Goal: Information Seeking & Learning: Learn about a topic

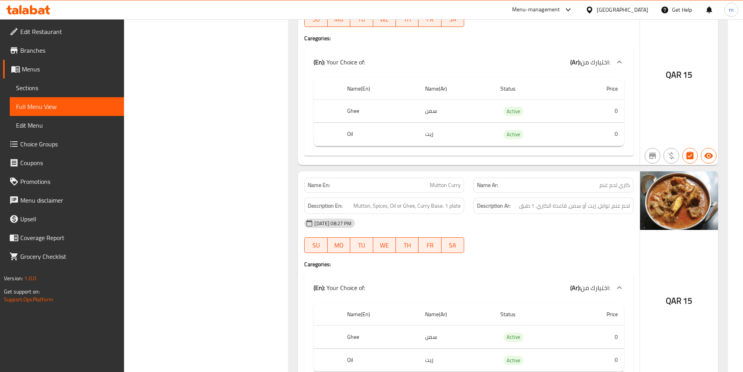
scroll to position [10431, 0]
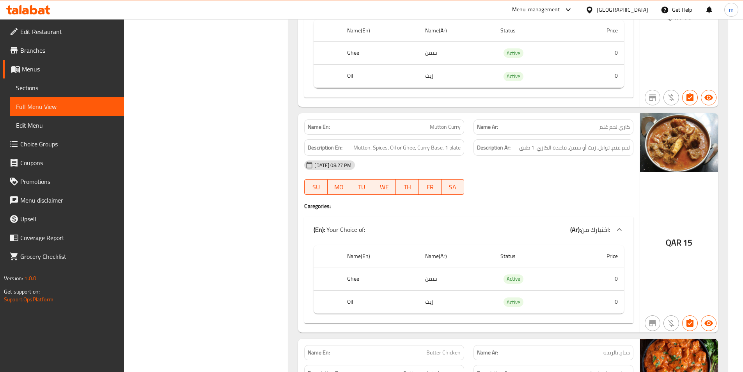
click at [614, 123] on span "كاري لحم غنم" at bounding box center [614, 127] width 30 height 8
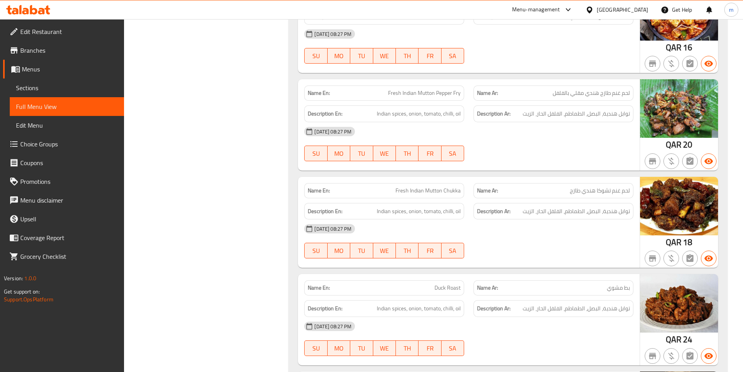
scroll to position [10899, 0]
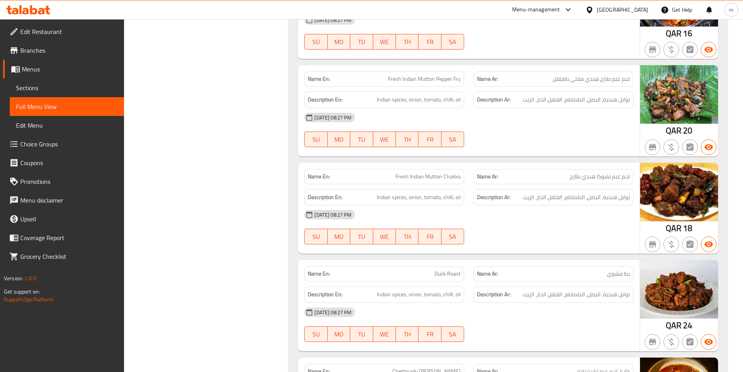
click at [700, 260] on img at bounding box center [679, 289] width 78 height 58
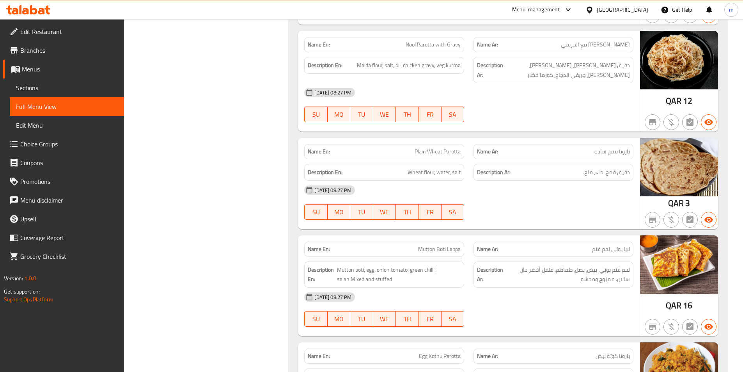
scroll to position [12420, 0]
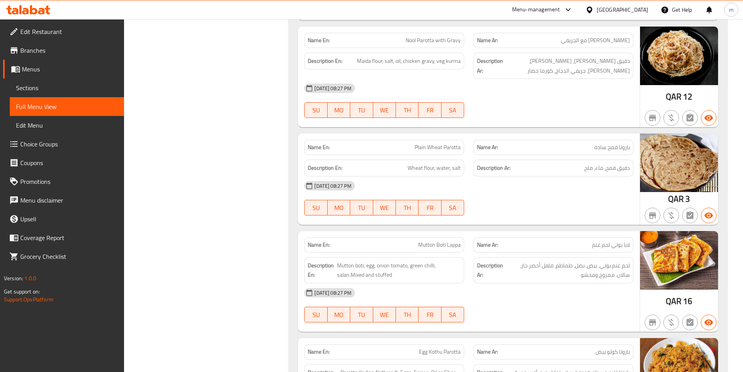
click at [606, 241] on span "لابا بوتي لحم غنم" at bounding box center [611, 245] width 38 height 8
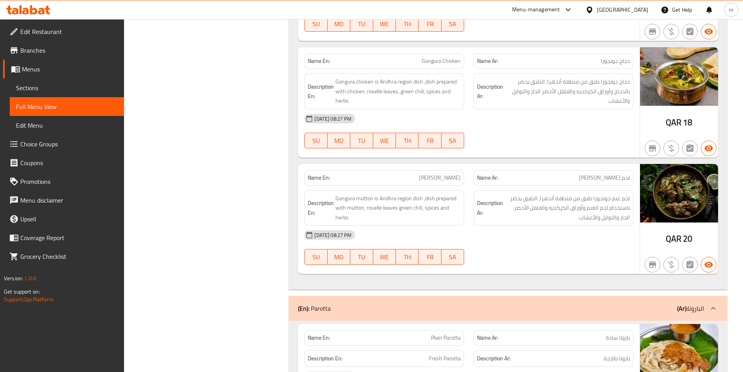
scroll to position [11718, 0]
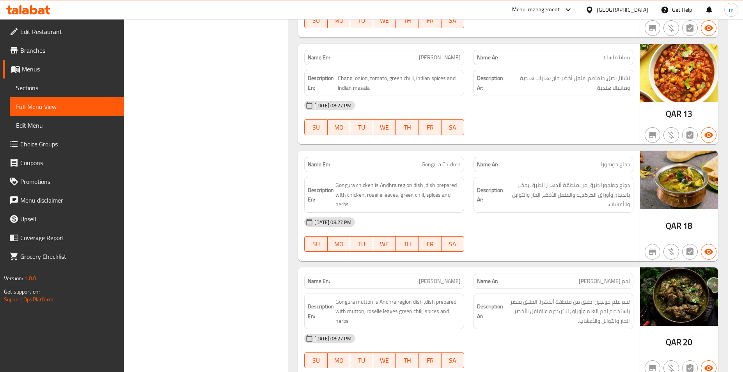
click at [625, 277] on span "لحم [PERSON_NAME]" at bounding box center [604, 281] width 51 height 8
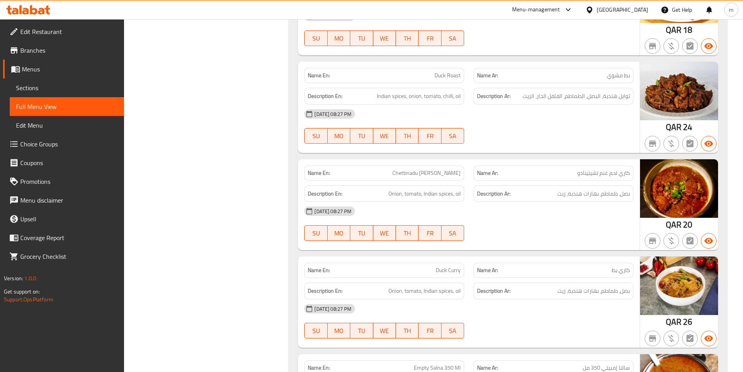
scroll to position [11055, 0]
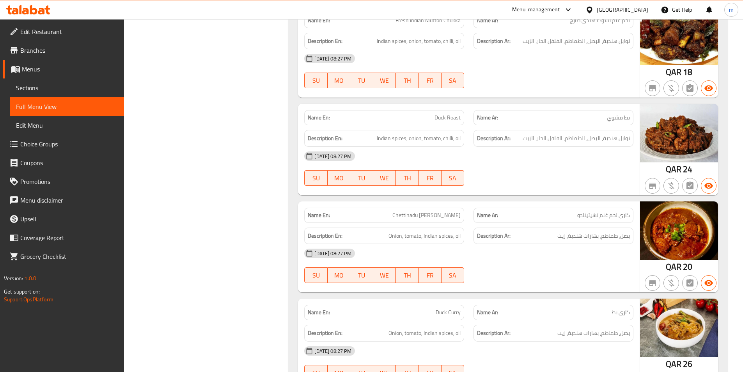
click at [615, 211] on span "كاري لحم غنم تشيتينادو" at bounding box center [603, 215] width 53 height 8
click at [616, 211] on span "كاري لحم غنم تشيتينادو" at bounding box center [603, 215] width 53 height 8
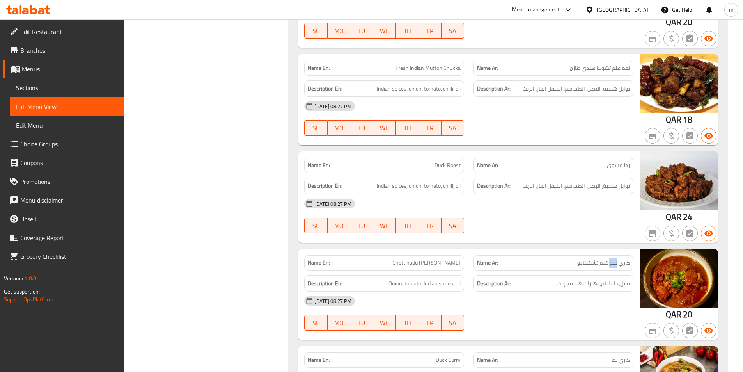
scroll to position [10938, 0]
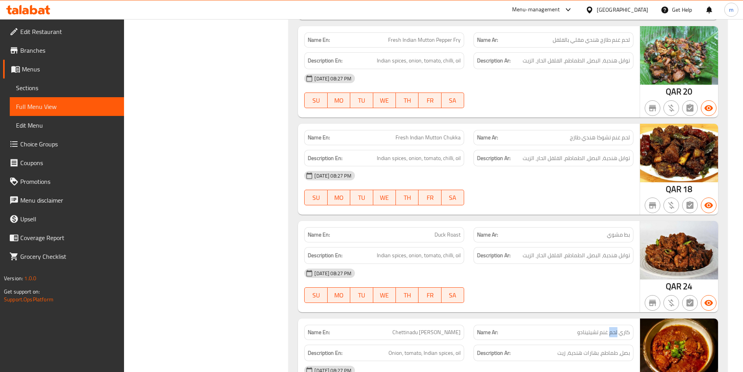
click at [624, 133] on span "لحم غنم تشوكا هندي طازج" at bounding box center [600, 137] width 60 height 8
click at [445, 133] on span "Fresh Indian Mutton Chukka" at bounding box center [427, 137] width 65 height 8
click at [440, 133] on span "Fresh Indian Mutton Chukka" at bounding box center [427, 137] width 65 height 8
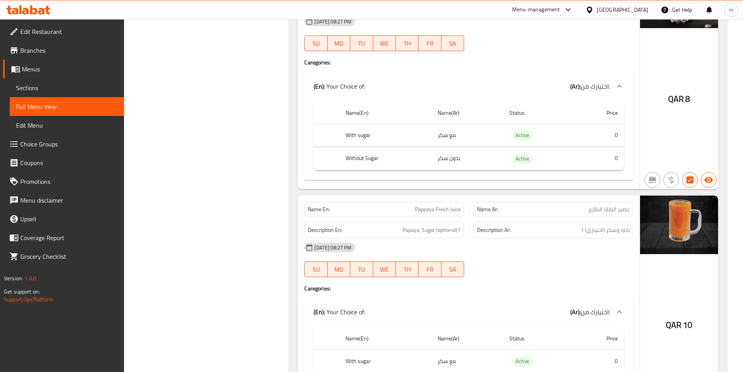
scroll to position [26828, 0]
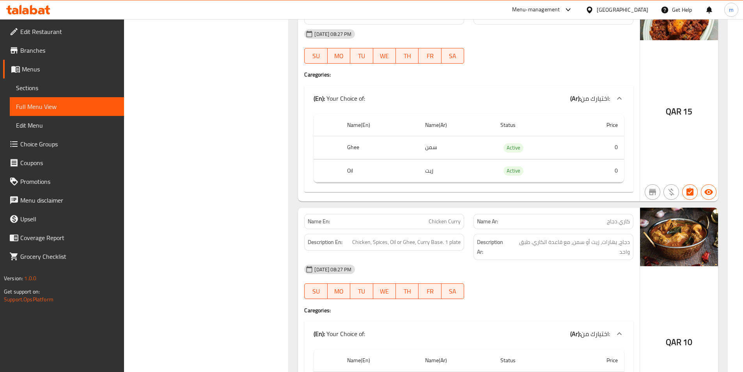
scroll to position [10337, 0]
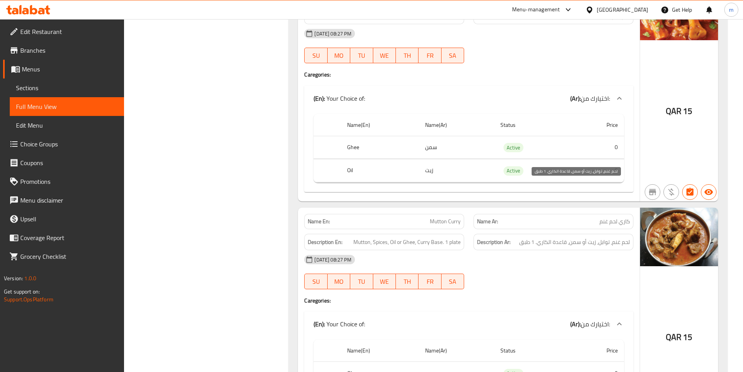
click at [560, 237] on span "لحم غنم، توابل، زيت أو سمن، قاعدة الكاري. 1 طبق" at bounding box center [574, 242] width 111 height 10
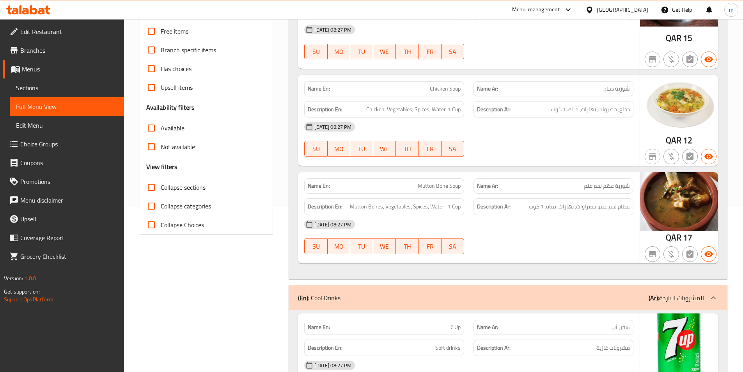
scroll to position [1006, 0]
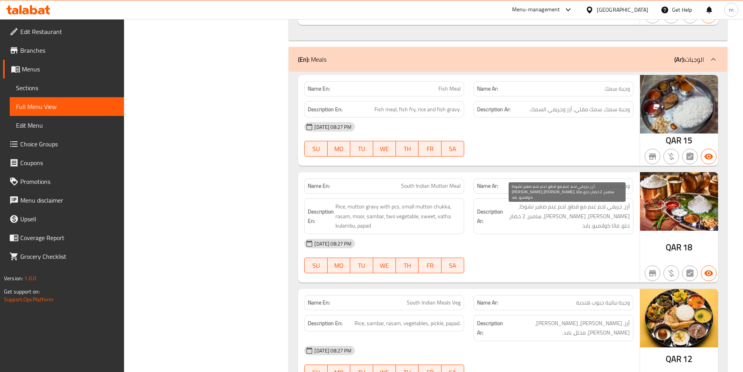
click at [600, 207] on span "أرز، جريفي لحم غنم مع قطع، لحم غنم صغير تشوكا، [PERSON_NAME]، [PERSON_NAME]، سا…" at bounding box center [567, 216] width 125 height 29
click at [561, 207] on span "أرز، جريفي لحم غنم مع قطع، لحم غنم صغير تشوكا، [PERSON_NAME]، [PERSON_NAME]، سا…" at bounding box center [567, 216] width 125 height 29
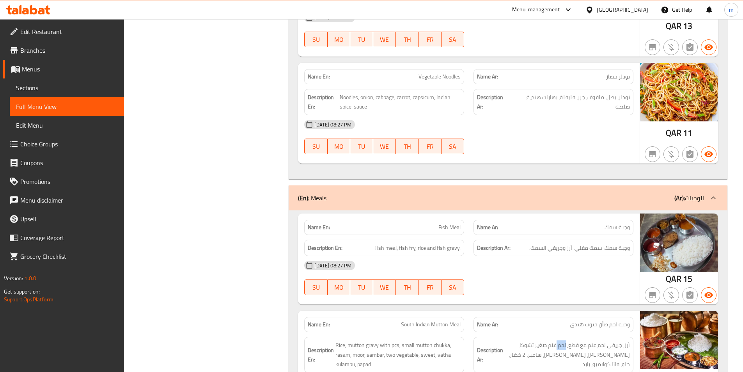
scroll to position [865, 0]
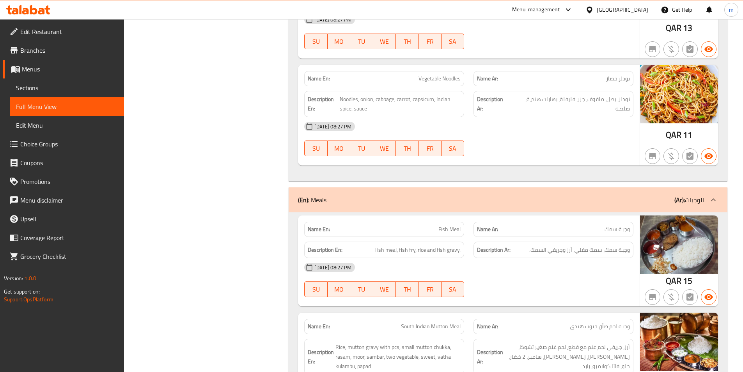
click at [606, 313] on div "Name En: South Indian Mutton Meal Name Ar: وجبة لحم ضأن جنوب هندي Description E…" at bounding box center [469, 367] width 342 height 110
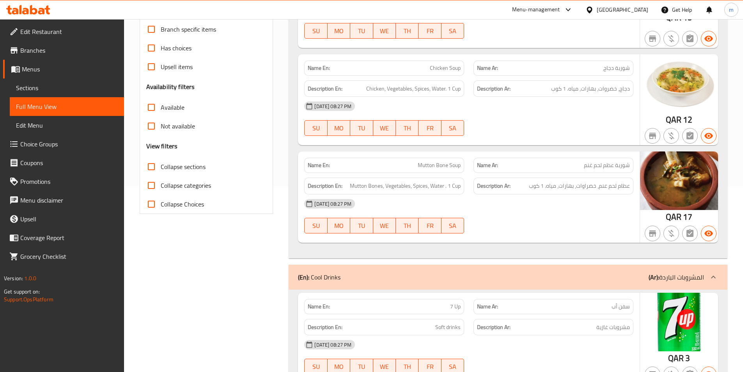
scroll to position [1006, 0]
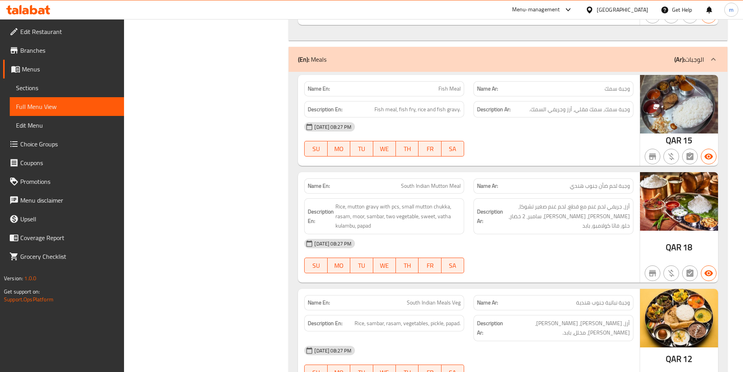
click at [611, 188] on span "وجبة لحم ضأن جنوب هندي" at bounding box center [600, 186] width 60 height 8
click at [598, 186] on span "وجبة لحم ضأن جنوب هندي" at bounding box center [600, 186] width 60 height 8
click at [599, 186] on span "وجبة لحم ضأن جنوب هندي" at bounding box center [600, 186] width 60 height 8
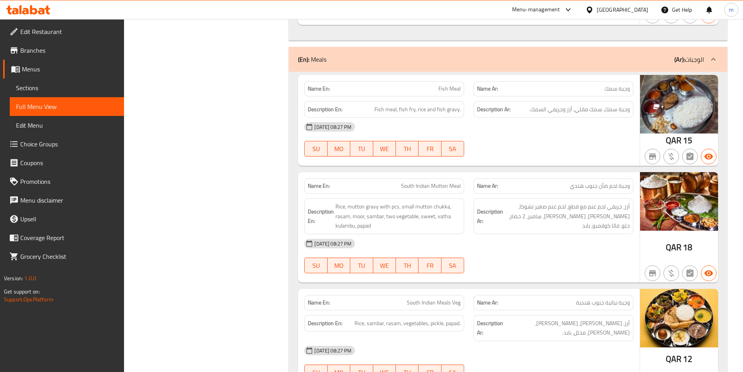
click at [600, 187] on span "وجبة لحم ضأن جنوب هندي" at bounding box center [600, 186] width 60 height 8
click at [585, 165] on div "Name En: Fish Meal Name Ar: وجبة سمك Description En: Fish meal, fish fry, rice …" at bounding box center [469, 120] width 342 height 91
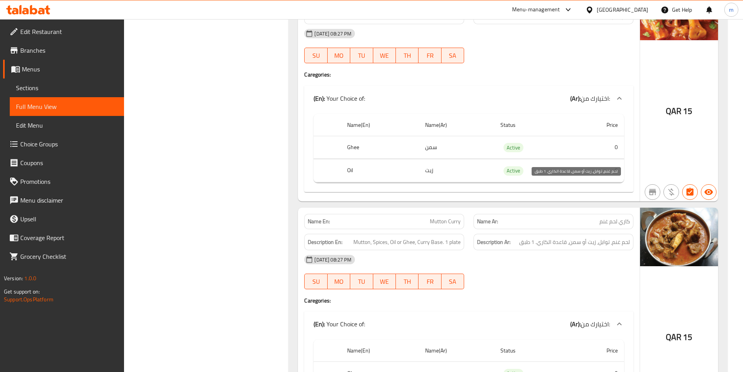
scroll to position [8287, 0]
